Goal: Use online tool/utility: Utilize a website feature to perform a specific function

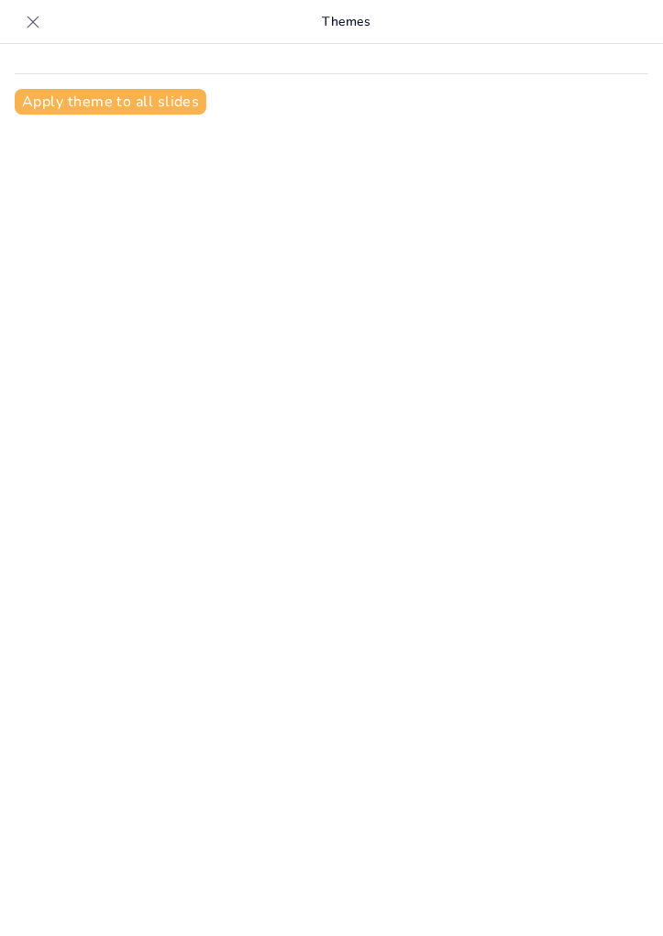
type input "Racismo: ¿Qué Es y Cómo Nos Afecta?"
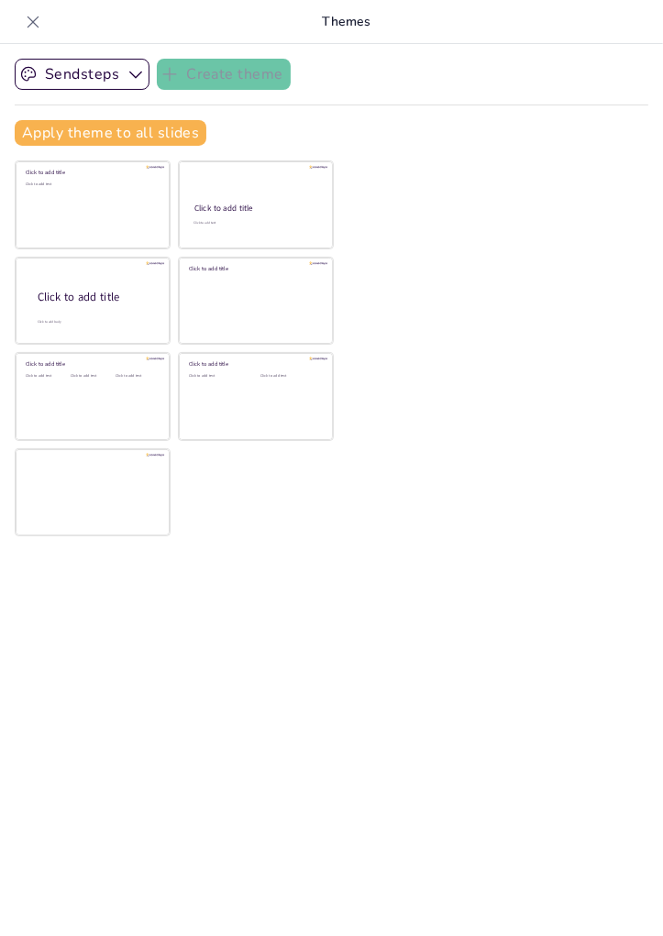
click at [121, 215] on div "Click to add text" at bounding box center [91, 210] width 131 height 57
click at [142, 332] on div at bounding box center [93, 301] width 154 height 87
click at [136, 334] on div at bounding box center [93, 301] width 154 height 87
click at [138, 172] on div "Click to add title" at bounding box center [91, 172] width 131 height 7
click at [136, 71] on icon "button" at bounding box center [135, 74] width 18 height 18
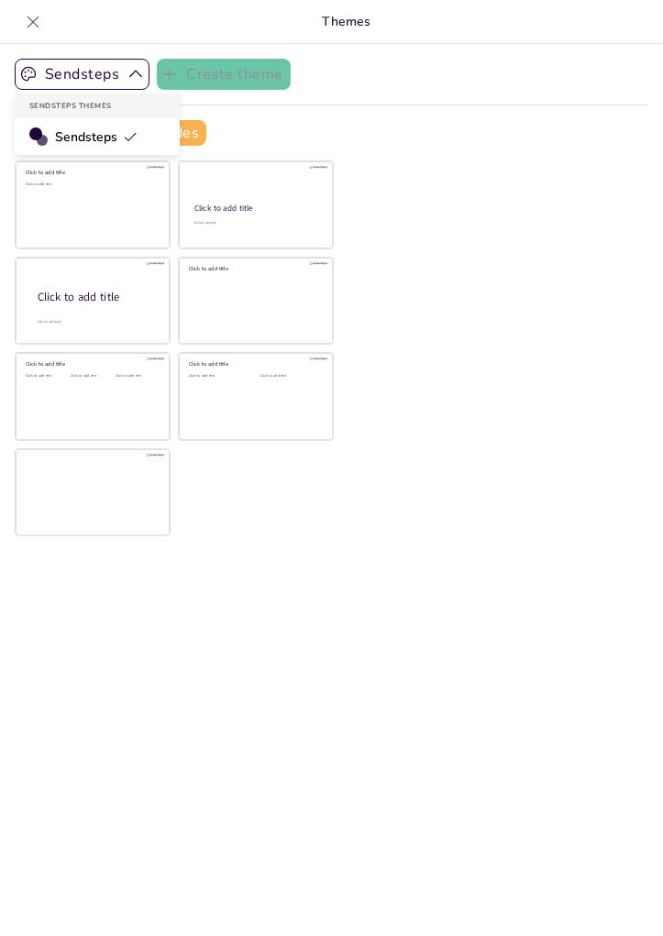
click at [64, 142] on span "Sendsteps" at bounding box center [96, 136] width 82 height 17
click at [117, 214] on div "Click to add text" at bounding box center [91, 210] width 131 height 57
click at [133, 182] on div "Click to add text" at bounding box center [91, 184] width 131 height 5
click at [252, 466] on div "Click to add title Click to add text Click to add title Click to add text Click…" at bounding box center [174, 348] width 319 height 376
click at [209, 544] on div "Sendsteps Create theme Apply theme to all slides Click to add title Click to ad…" at bounding box center [331, 490] width 663 height 892
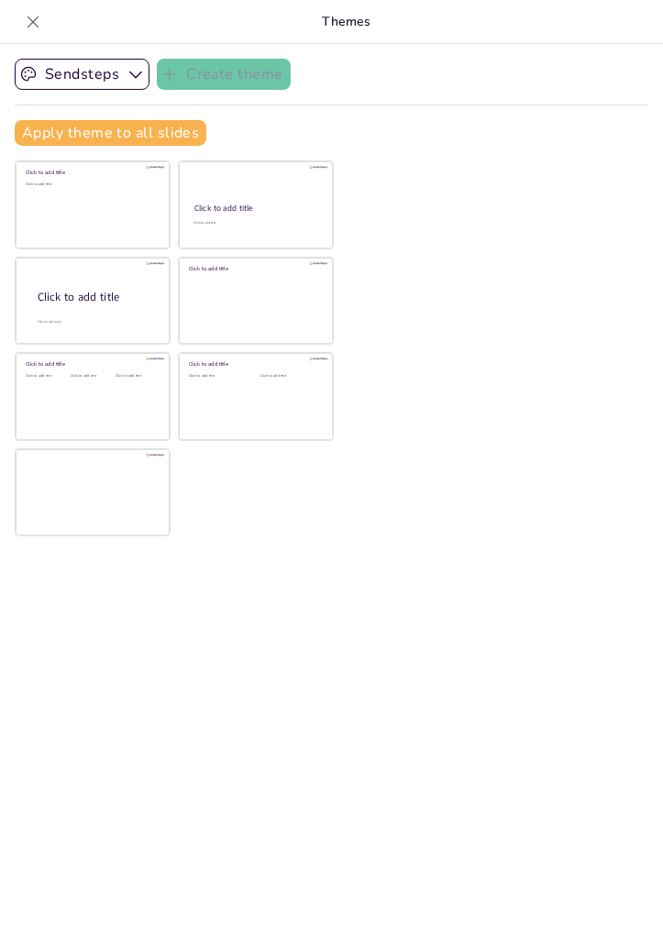
click at [52, 139] on button "Apply theme to all slides" at bounding box center [111, 133] width 192 height 26
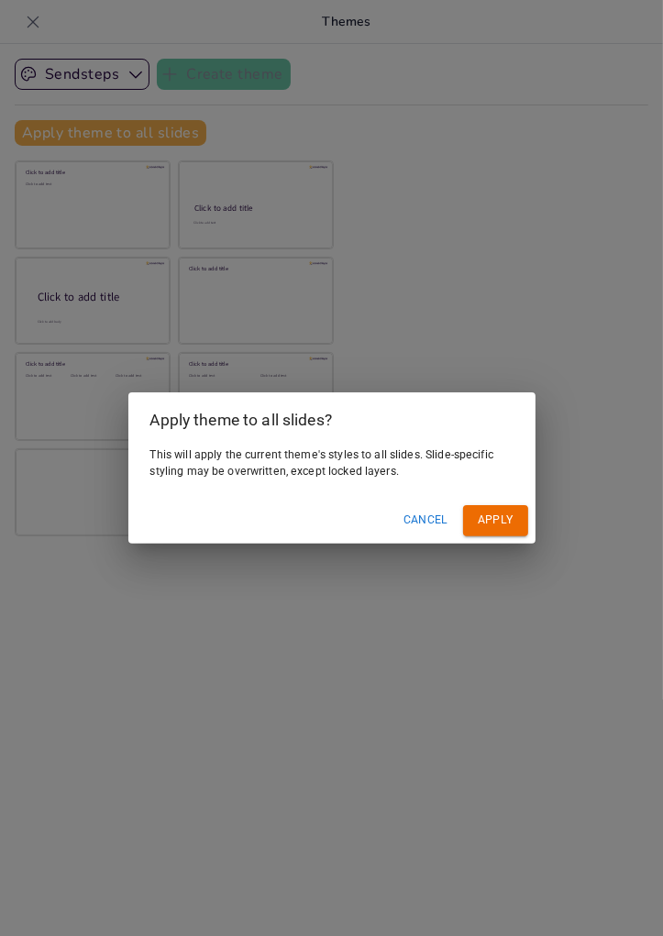
click at [491, 528] on button "Apply" at bounding box center [495, 520] width 65 height 30
